Goal: Answer question/provide support

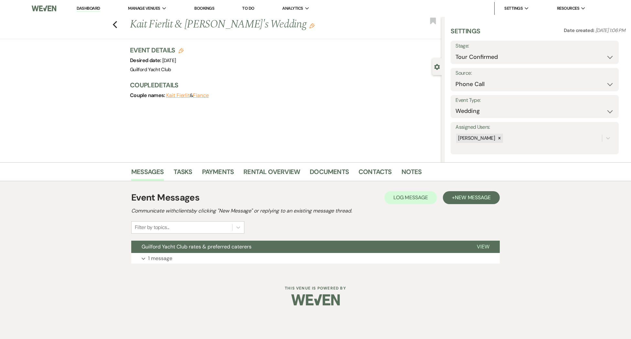
select select "4"
select select "22"
click at [113, 26] on icon "Previous" at bounding box center [115, 25] width 5 height 8
select select "4"
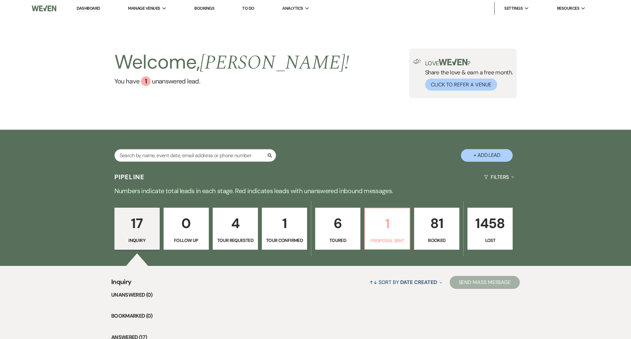
click at [392, 232] on p "1" at bounding box center [387, 224] width 37 height 22
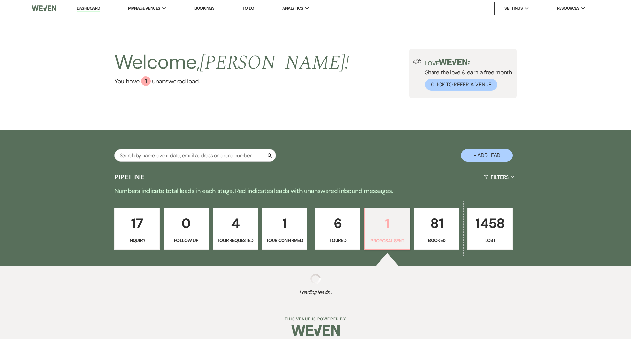
select select "6"
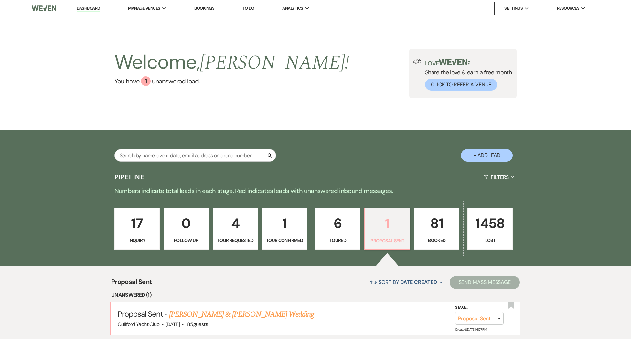
scroll to position [94, 0]
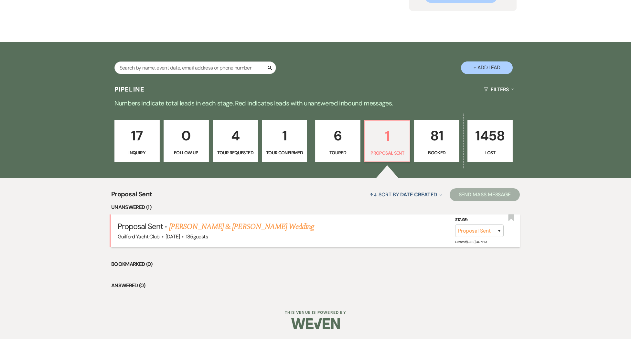
click at [263, 227] on link "[PERSON_NAME] & [PERSON_NAME] Wedding" at bounding box center [241, 227] width 145 height 12
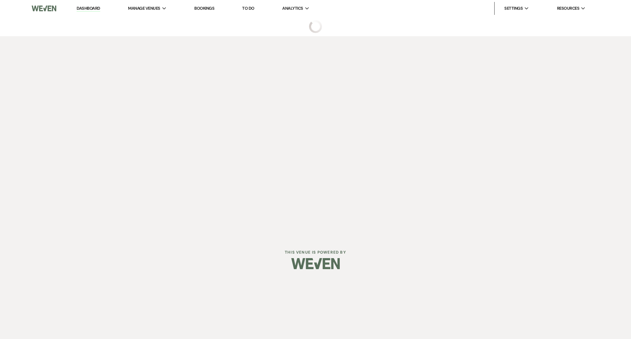
select select "6"
select select "5"
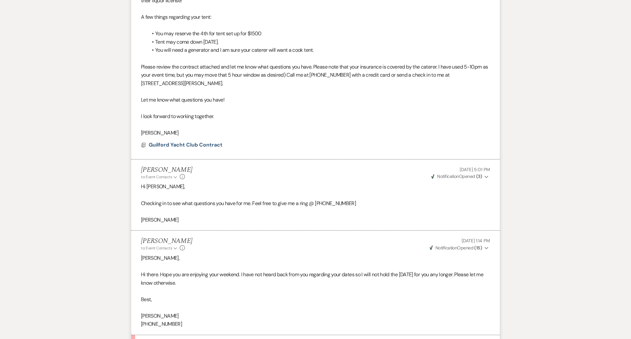
scroll to position [968, 0]
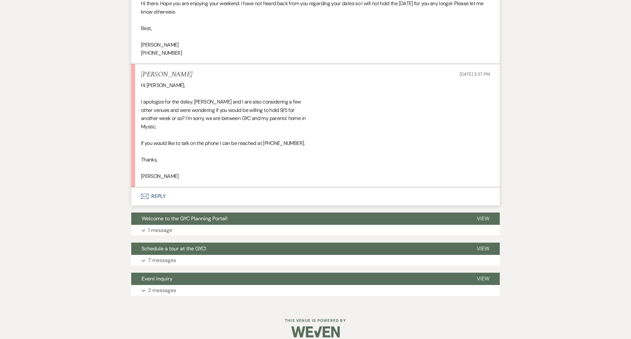
click at [157, 188] on button "Envelope Reply" at bounding box center [315, 196] width 369 height 18
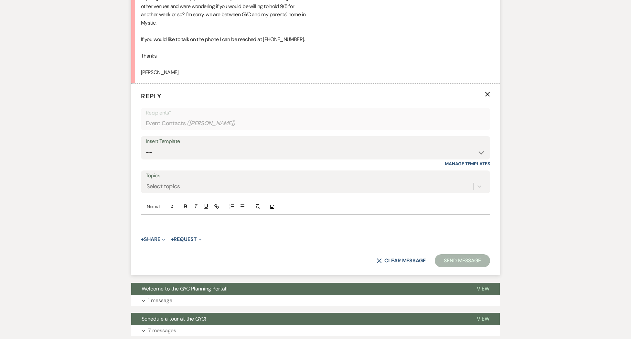
scroll to position [1073, 0]
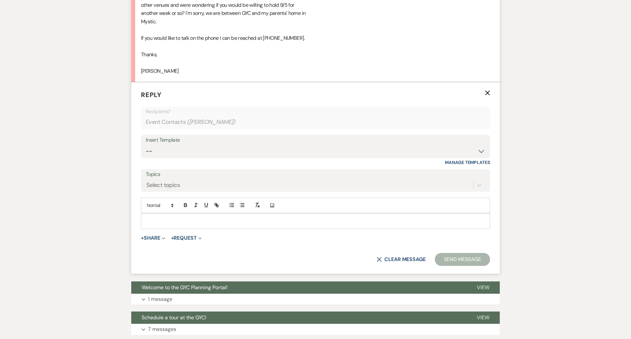
click at [154, 213] on div at bounding box center [315, 220] width 349 height 15
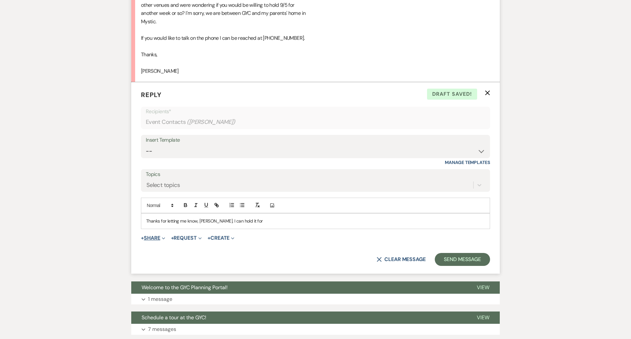
click at [155, 235] on button "+ Share Expand" at bounding box center [153, 237] width 24 height 5
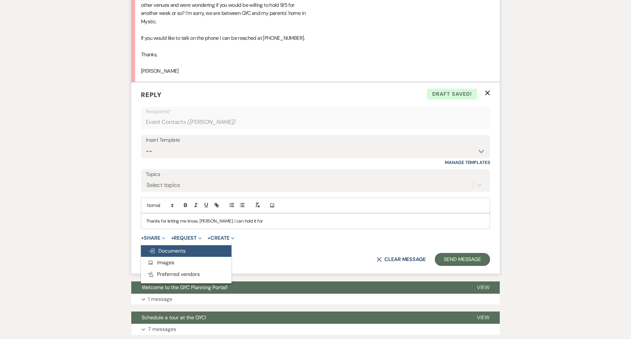
click at [170, 247] on span "Doc Upload Documents" at bounding box center [167, 250] width 37 height 7
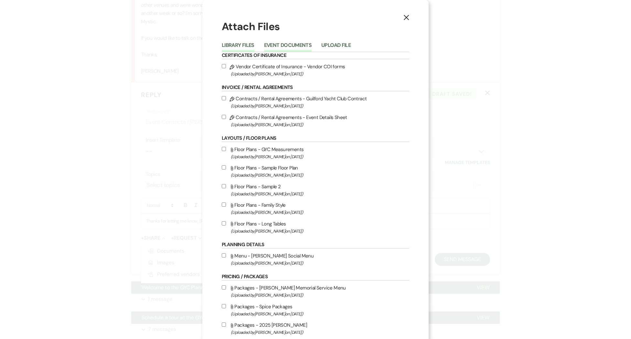
click at [282, 47] on button "Event Documents" at bounding box center [288, 47] width 48 height 9
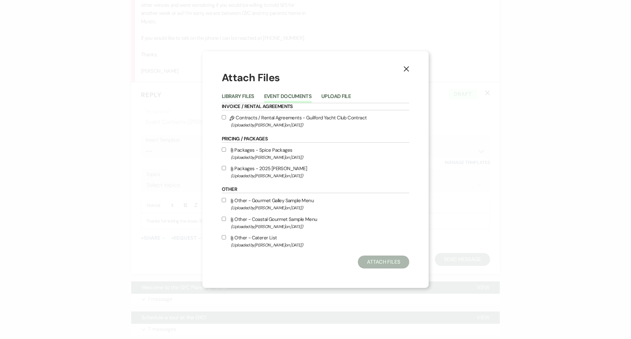
click at [246, 116] on label "Pencil Contracts / Rental Agreements - Guilford Yacht Club Contract (Uploaded b…" at bounding box center [316, 120] width 188 height 15
click at [226, 116] on input "Pencil Contracts / Rental Agreements - Guilford Yacht Club Contract (Uploaded b…" at bounding box center [224, 117] width 4 height 4
checkbox input "true"
click at [378, 263] on button "Attach Files" at bounding box center [383, 261] width 51 height 13
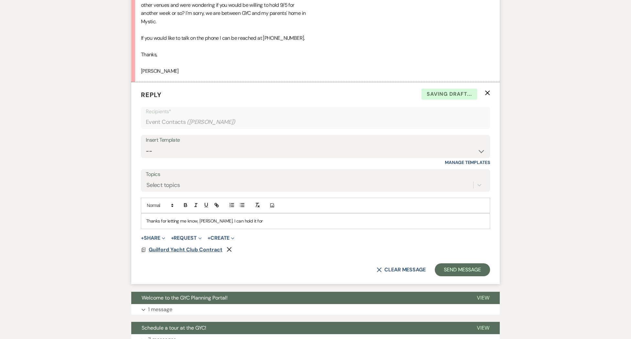
click at [177, 246] on span "Guilford Yacht Club Contract" at bounding box center [186, 249] width 74 height 7
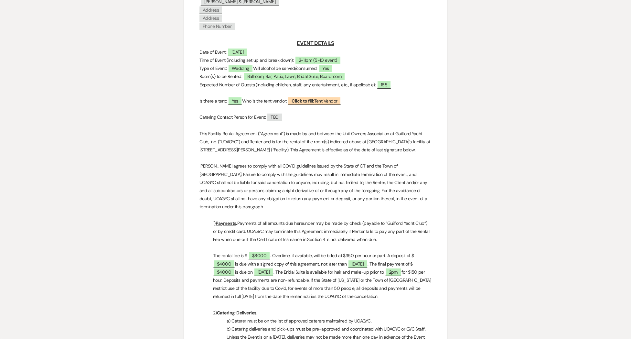
scroll to position [223, 0]
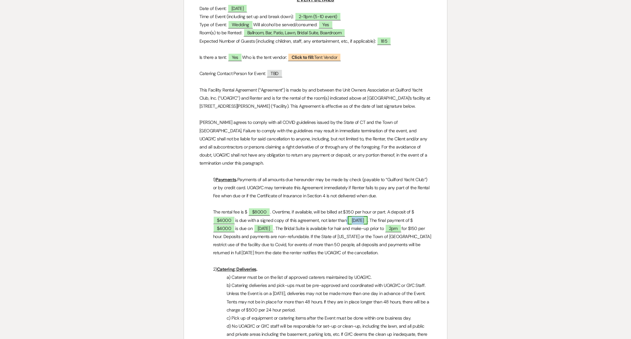
click at [348, 216] on span "[DATE]" at bounding box center [358, 220] width 20 height 8
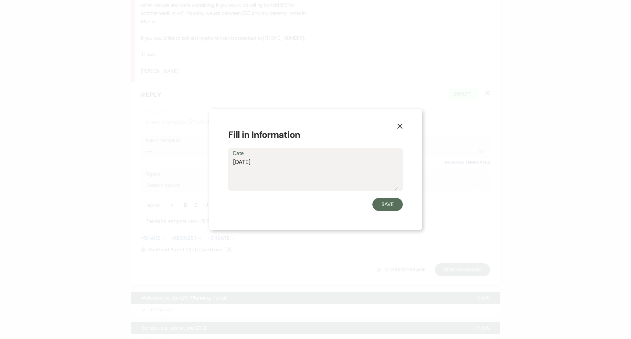
click at [245, 164] on textarea "[DATE]" at bounding box center [315, 174] width 165 height 32
type textarea "[DATE]"
click at [382, 206] on button "Save" at bounding box center [387, 204] width 30 height 13
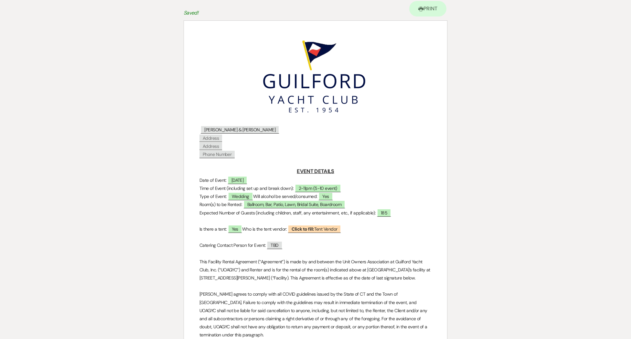
scroll to position [0, 0]
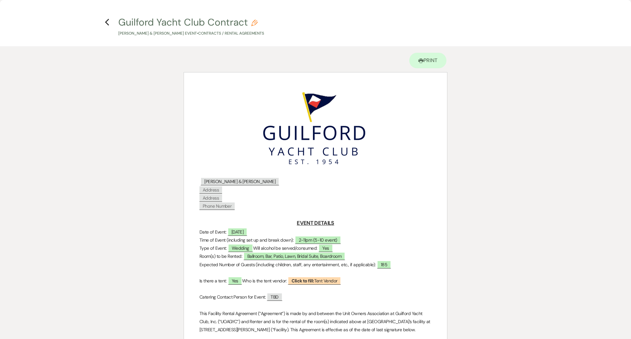
click at [107, 24] on use "button" at bounding box center [107, 22] width 4 height 7
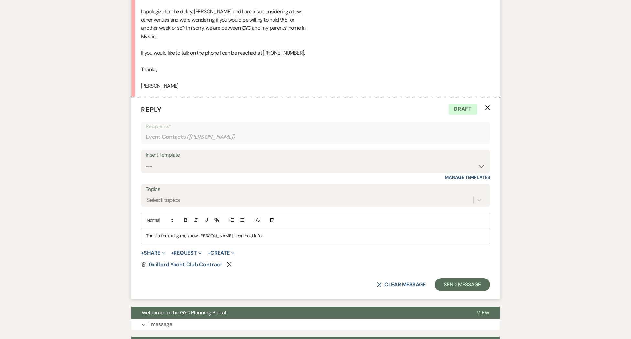
scroll to position [1058, 0]
click at [188, 261] on span "Guilford Yacht Club Contract" at bounding box center [186, 264] width 74 height 7
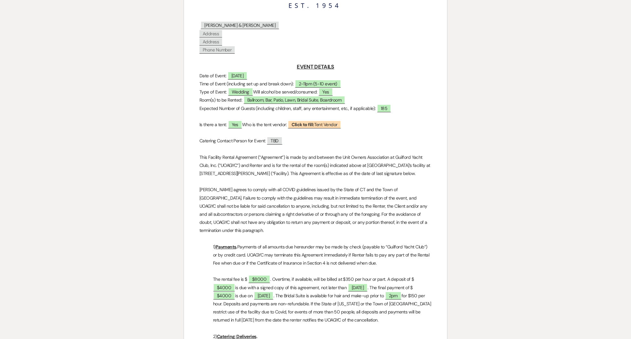
scroll to position [176, 0]
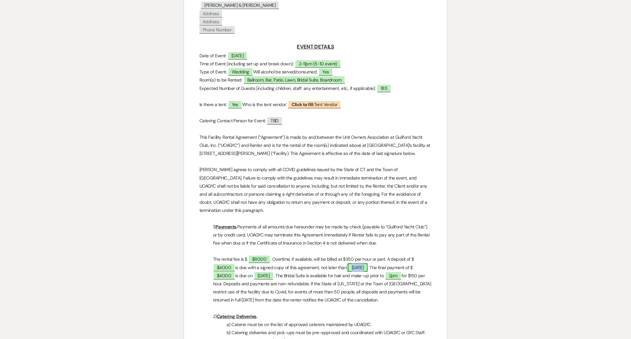
click at [348, 263] on span "[DATE]" at bounding box center [358, 267] width 20 height 8
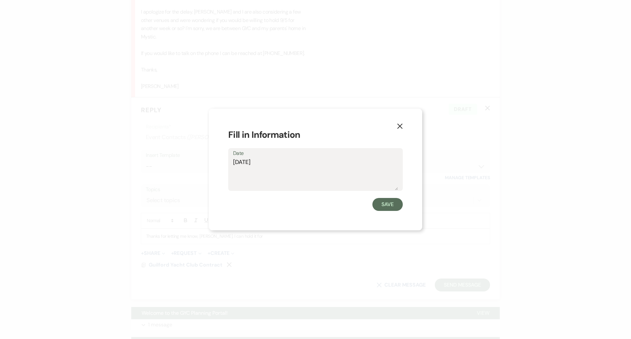
drag, startPoint x: 245, startPoint y: 162, endPoint x: 259, endPoint y: 165, distance: 14.6
click at [245, 162] on textarea "[DATE]" at bounding box center [315, 174] width 165 height 32
type textarea "[DATE]"
click at [379, 205] on button "Save" at bounding box center [387, 204] width 30 height 13
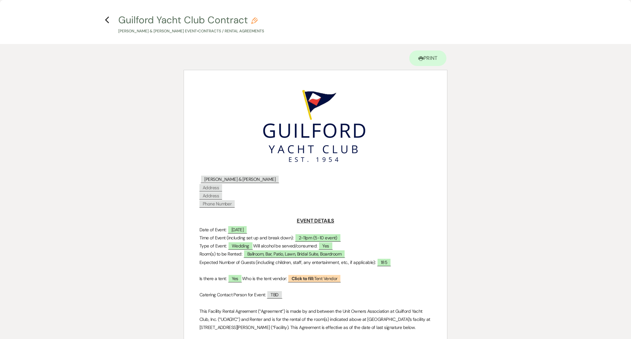
scroll to position [0, 0]
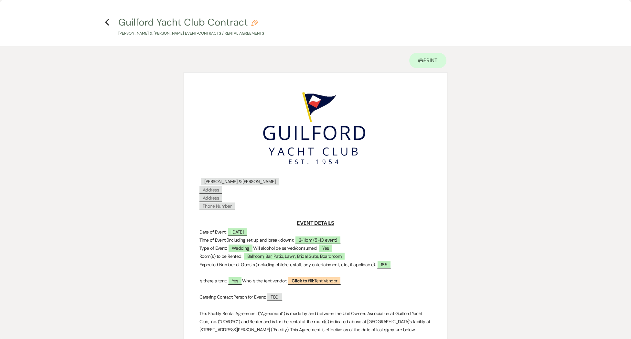
click at [106, 23] on icon "Previous" at bounding box center [107, 22] width 5 height 8
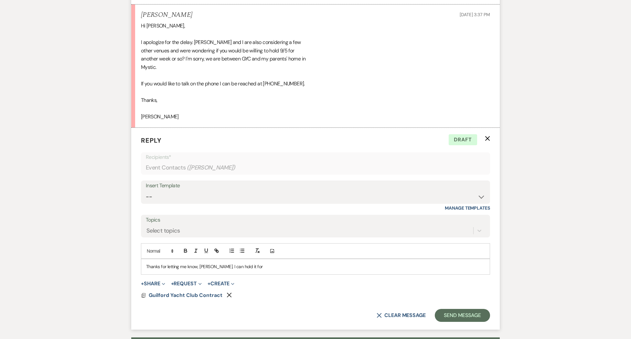
scroll to position [1073, 0]
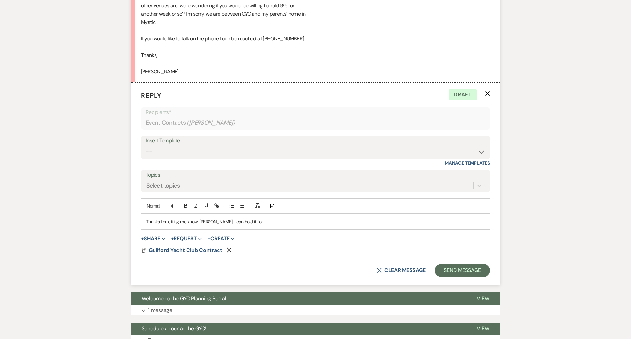
click at [249, 218] on p "Thanks for letting me know, [PERSON_NAME]. I can hold it for" at bounding box center [315, 221] width 339 height 7
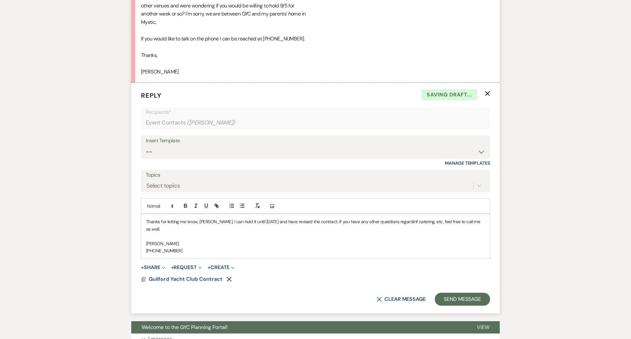
scroll to position [1074, 0]
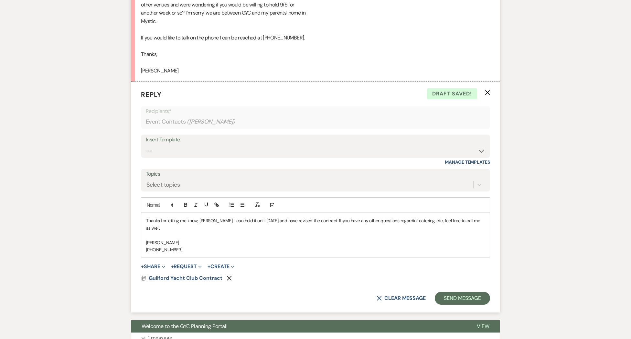
click at [413, 217] on p "Thanks for letting me know, [PERSON_NAME]. I can hold it until [DATE] and have …" at bounding box center [315, 224] width 339 height 15
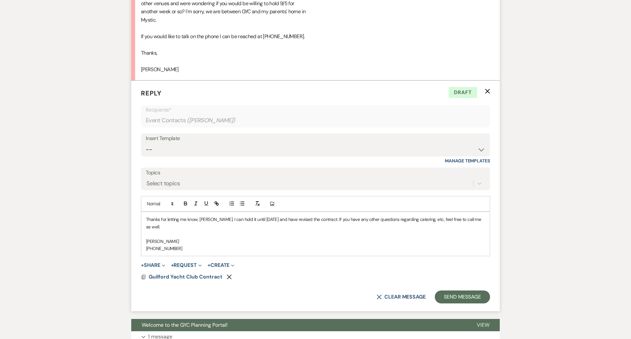
scroll to position [1075, 0]
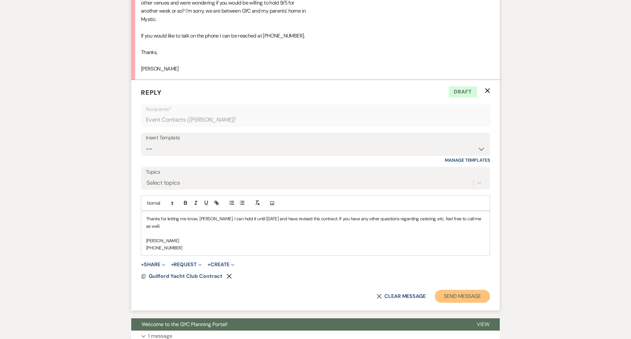
click at [468, 291] on button "Send Message" at bounding box center [462, 296] width 55 height 13
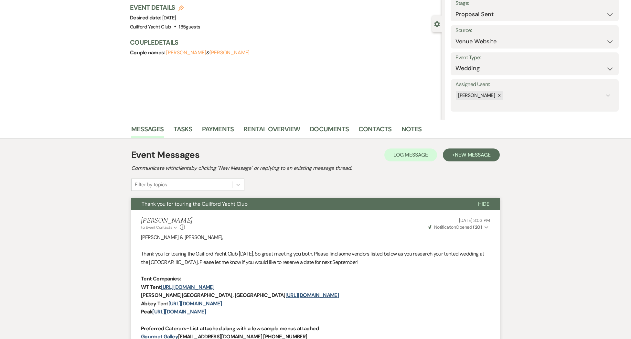
scroll to position [0, 0]
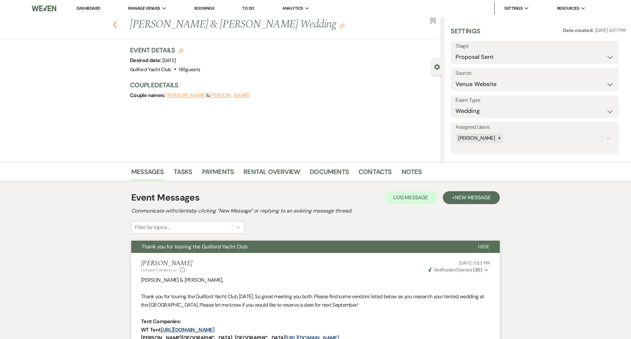
click at [116, 26] on use "button" at bounding box center [115, 24] width 4 height 7
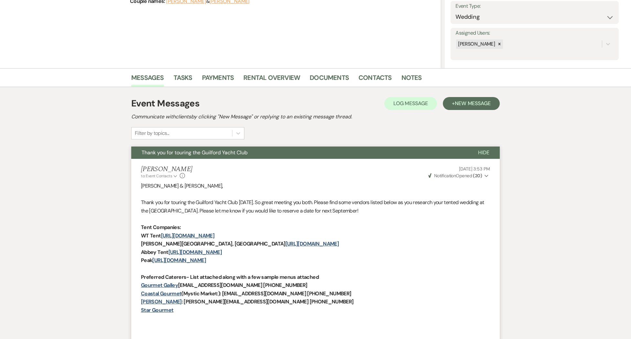
select select "6"
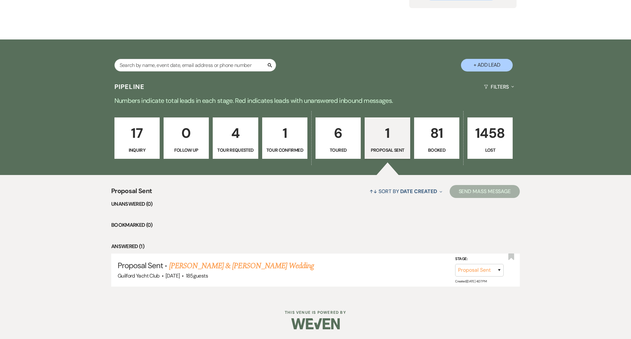
scroll to position [90, 0]
